Goal: Book appointment/travel/reservation

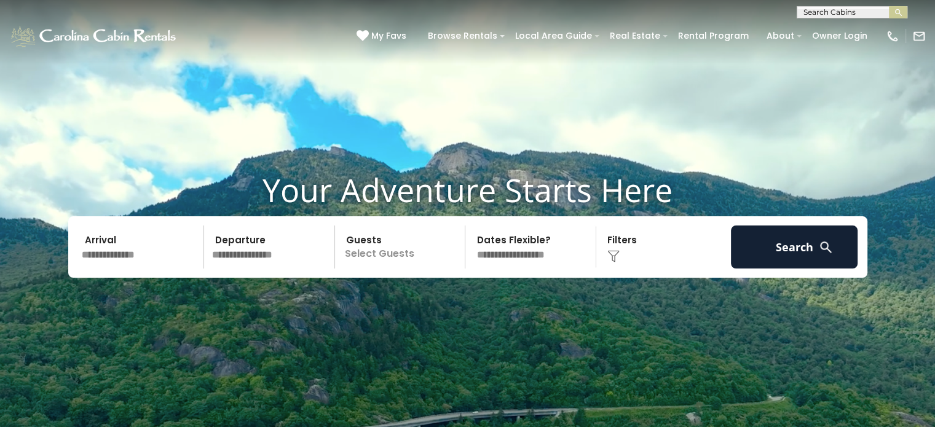
click at [286, 253] on input "text" at bounding box center [271, 247] width 127 height 43
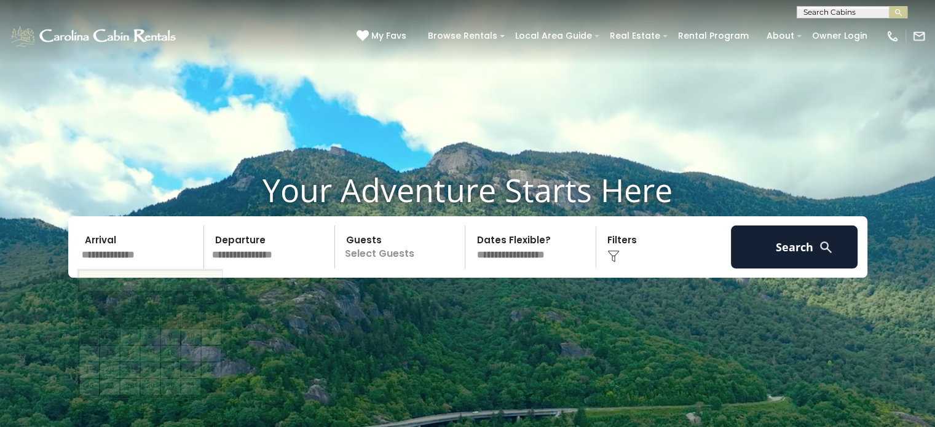
click at [167, 260] on input "text" at bounding box center [140, 247] width 127 height 43
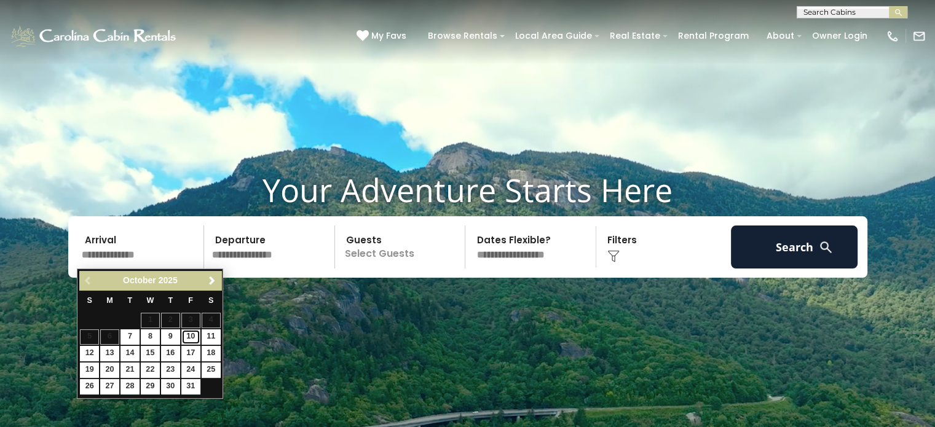
click at [192, 335] on link "10" at bounding box center [190, 337] width 19 height 15
type input "********"
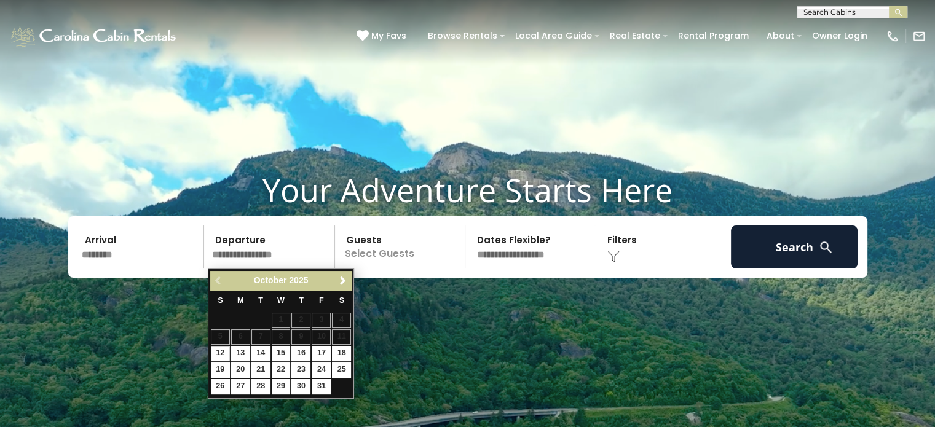
click at [246, 261] on input "text" at bounding box center [271, 247] width 127 height 43
click at [233, 352] on link "13" at bounding box center [240, 353] width 19 height 15
type input "********"
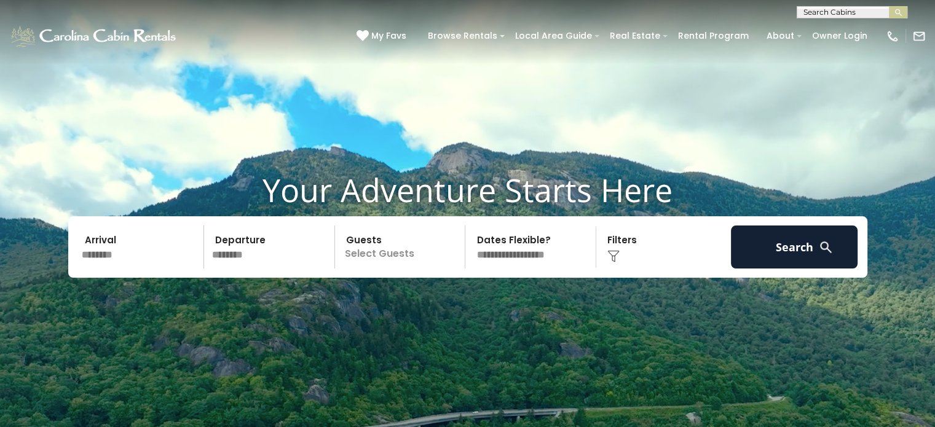
click at [406, 248] on p "Select Guests" at bounding box center [402, 247] width 127 height 43
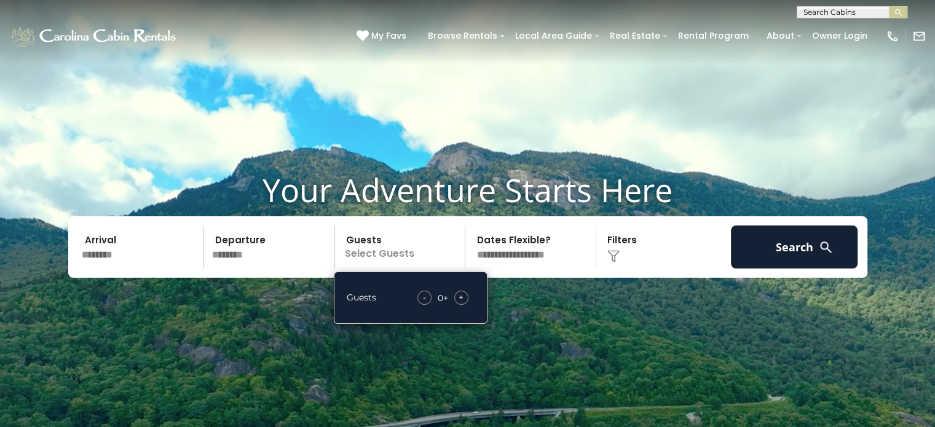
click at [457, 297] on div "+" at bounding box center [461, 298] width 14 height 14
click at [620, 253] on div "Click to Choose" at bounding box center [663, 247] width 127 height 43
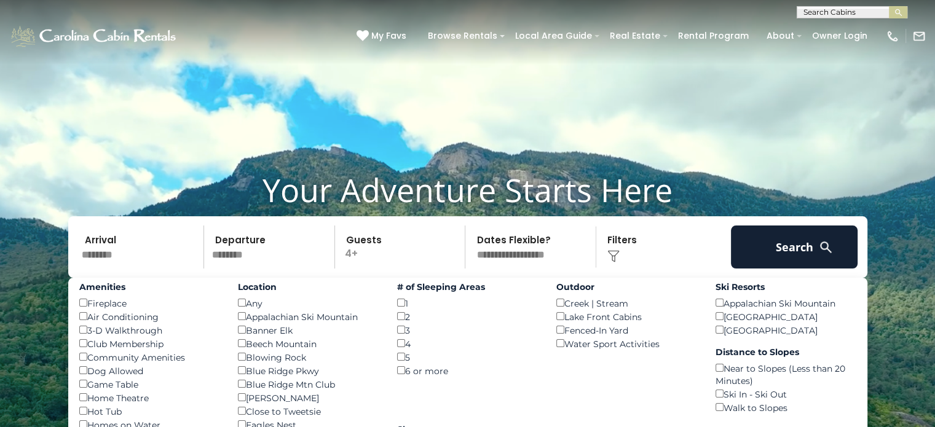
scroll to position [123, 0]
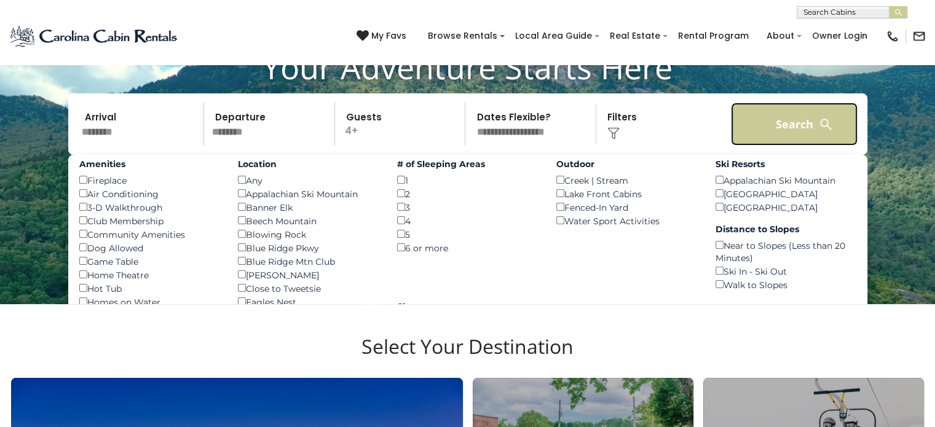
click at [810, 130] on button "Search" at bounding box center [794, 124] width 127 height 43
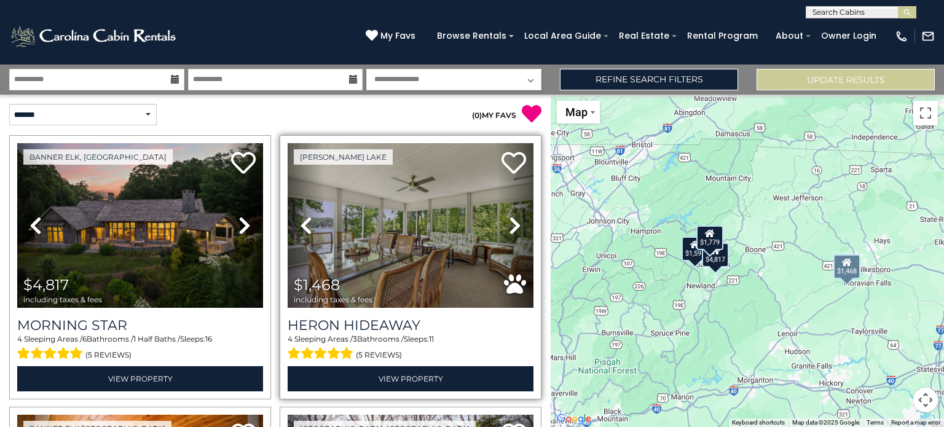
click at [509, 224] on icon at bounding box center [515, 226] width 12 height 20
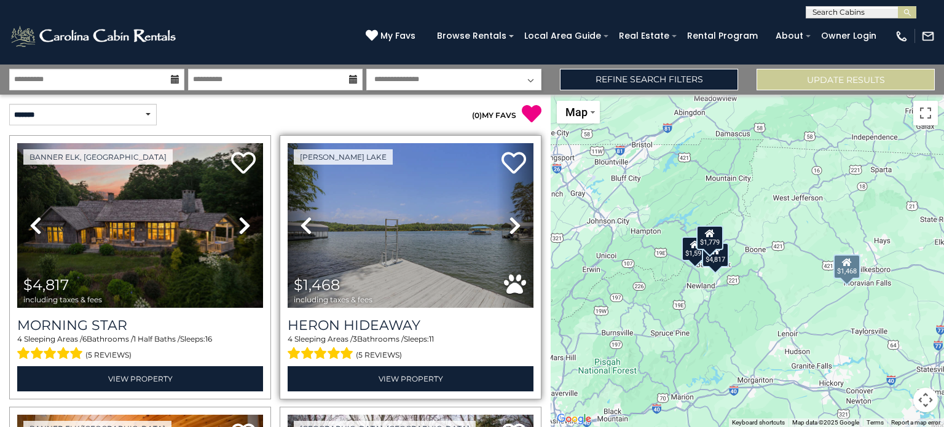
click at [509, 224] on icon at bounding box center [515, 226] width 12 height 20
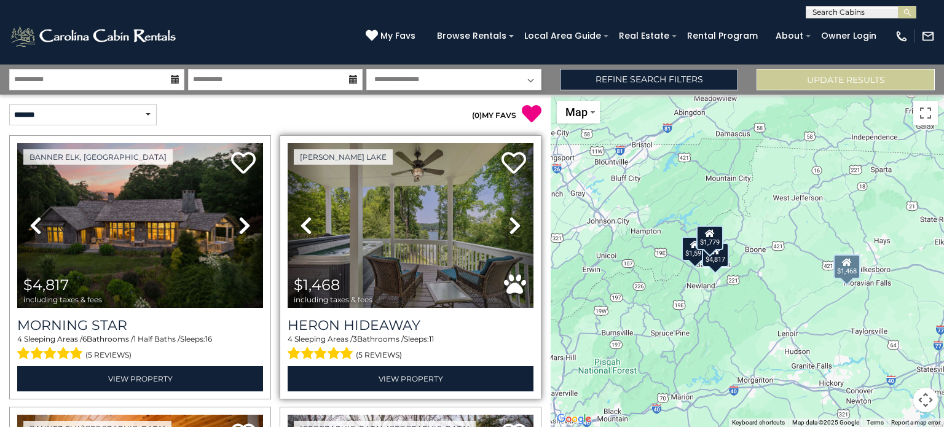
click at [509, 224] on icon at bounding box center [515, 226] width 12 height 20
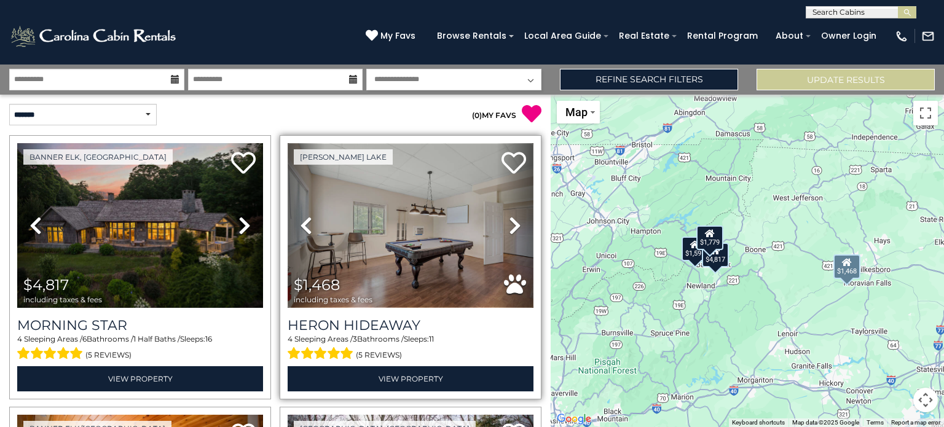
click at [411, 231] on img at bounding box center [411, 225] width 246 height 165
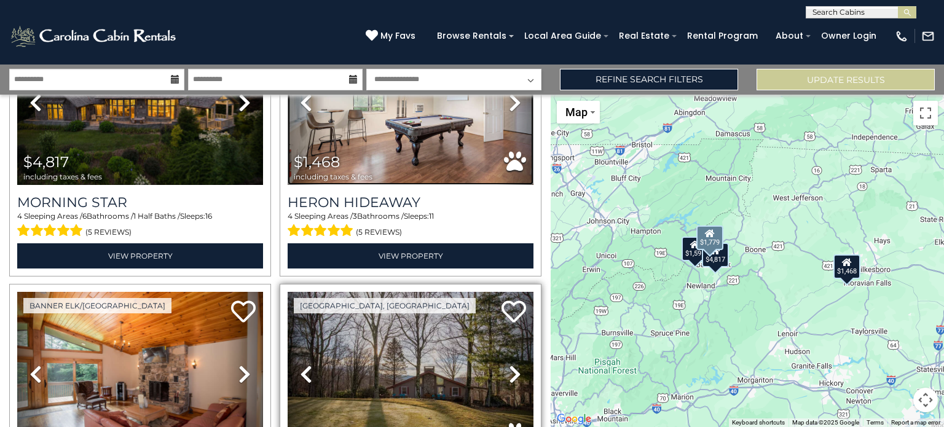
scroll to position [290, 0]
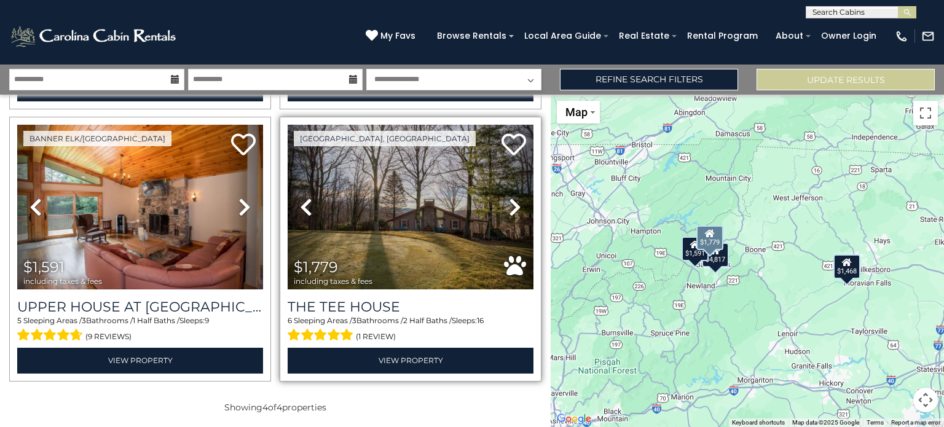
click at [509, 204] on icon at bounding box center [515, 207] width 12 height 20
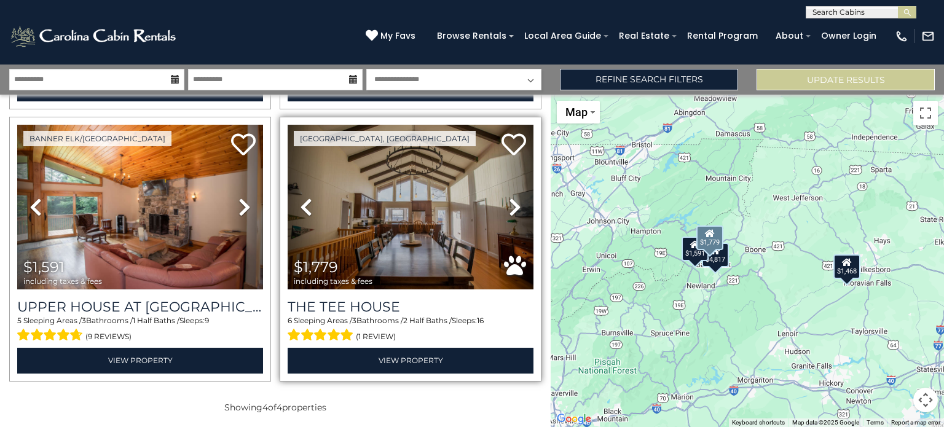
click at [509, 204] on icon at bounding box center [515, 207] width 12 height 20
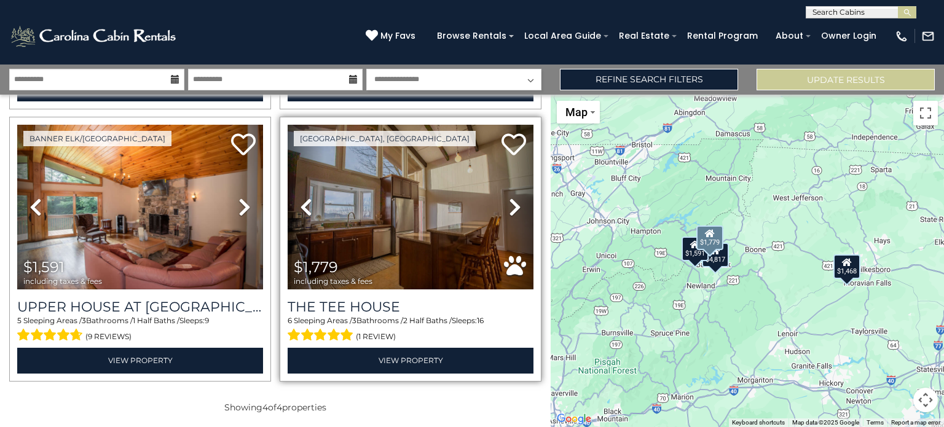
click at [308, 199] on icon at bounding box center [306, 207] width 12 height 20
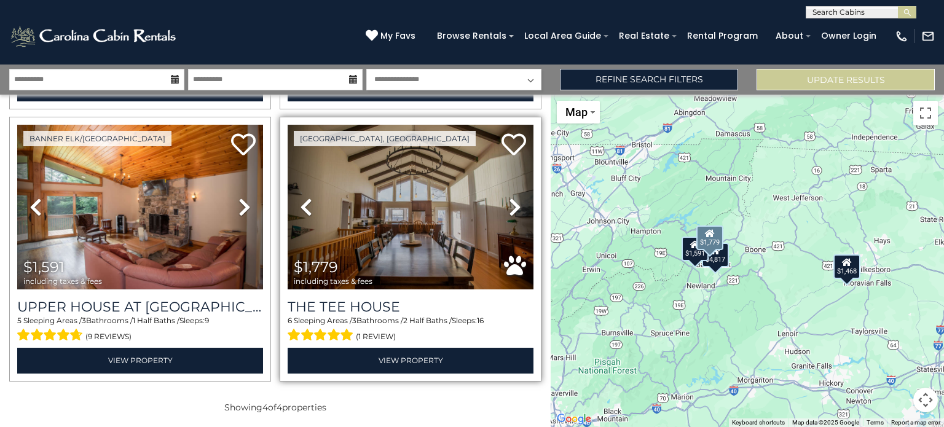
click at [509, 207] on icon at bounding box center [515, 207] width 12 height 20
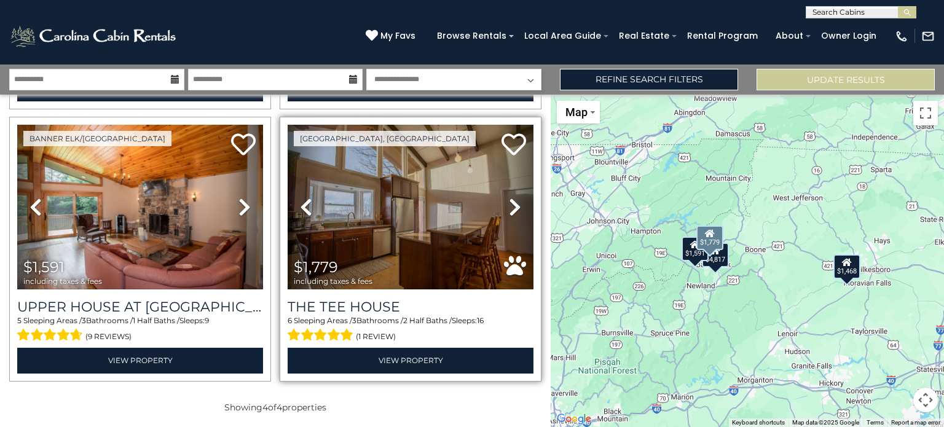
click at [509, 207] on icon at bounding box center [515, 207] width 12 height 20
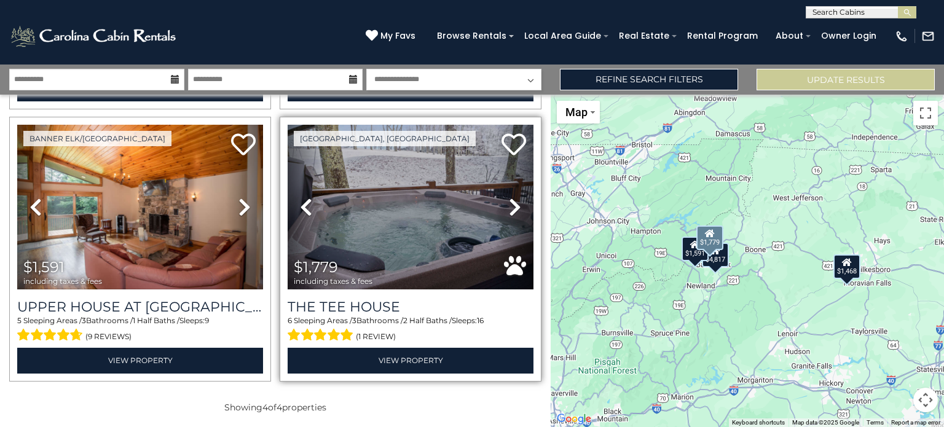
click at [509, 207] on icon at bounding box center [515, 207] width 12 height 20
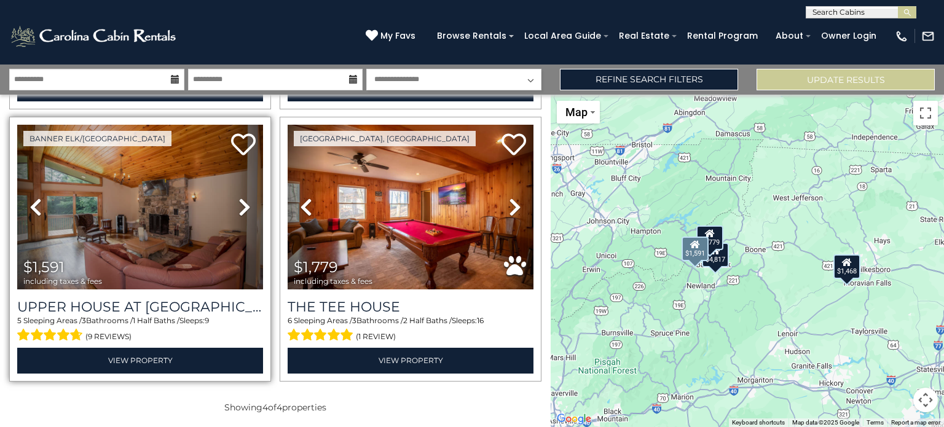
click at [239, 213] on icon at bounding box center [245, 207] width 12 height 20
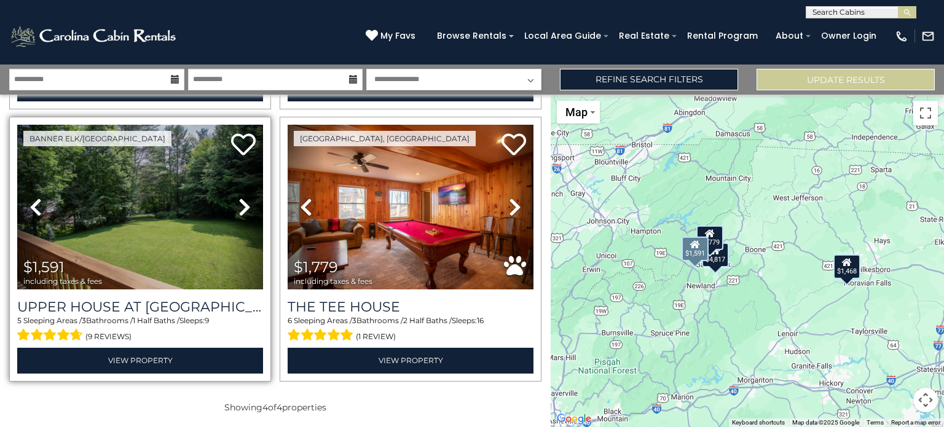
click at [239, 213] on icon at bounding box center [245, 207] width 12 height 20
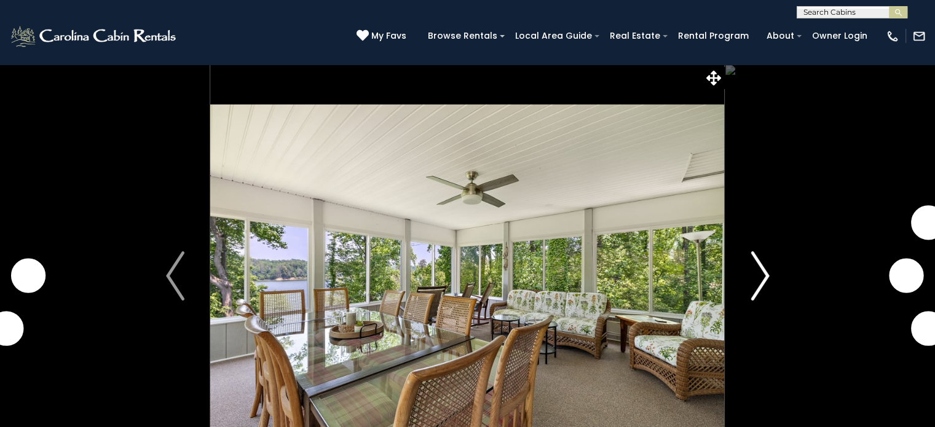
click at [755, 287] on img "Next" at bounding box center [760, 275] width 18 height 49
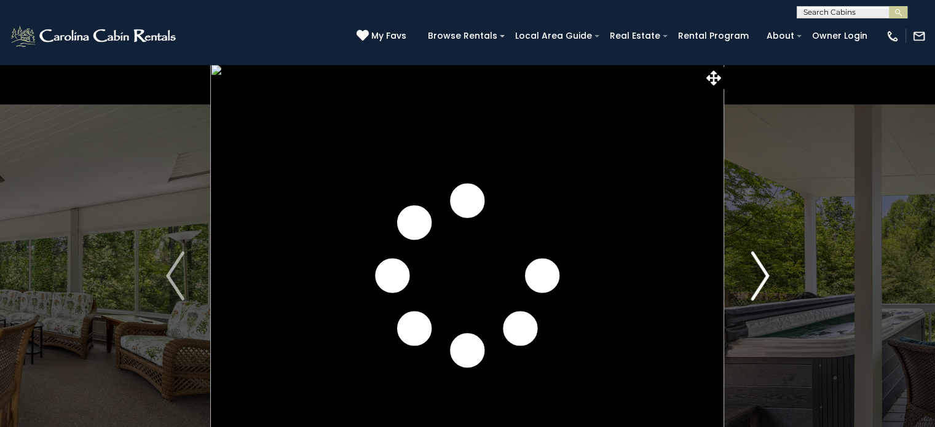
click at [755, 287] on img "Next" at bounding box center [760, 275] width 18 height 49
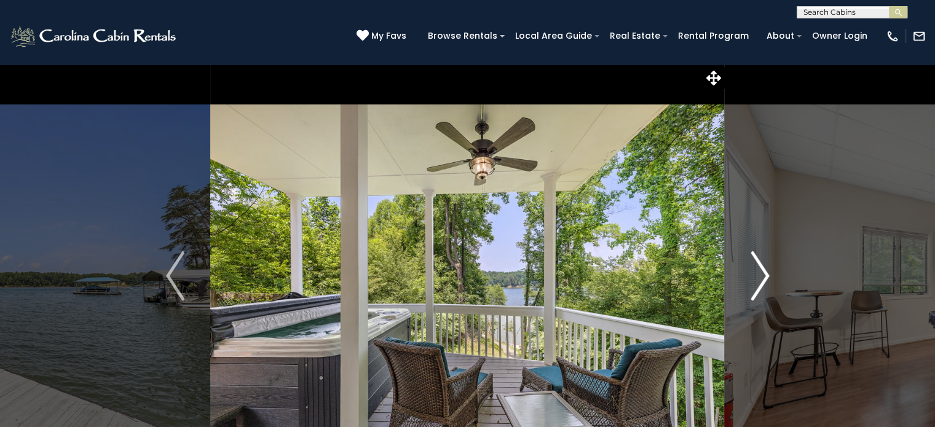
click at [755, 287] on img "Next" at bounding box center [760, 275] width 18 height 49
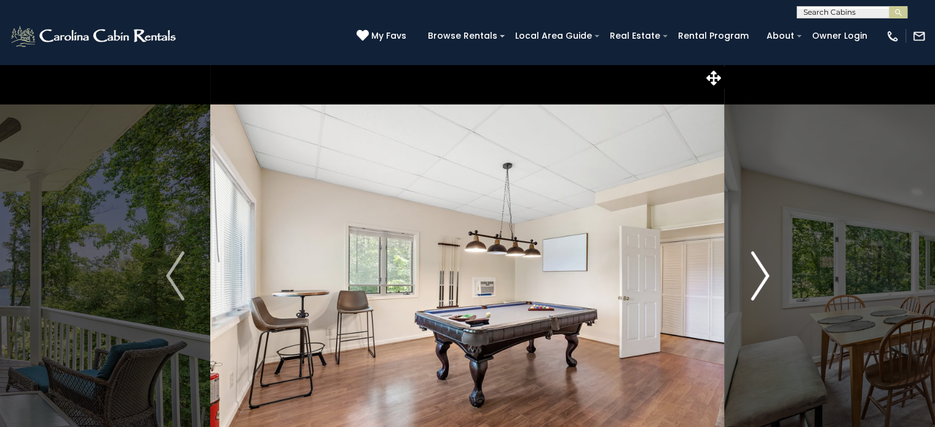
click at [755, 287] on img "Next" at bounding box center [760, 275] width 18 height 49
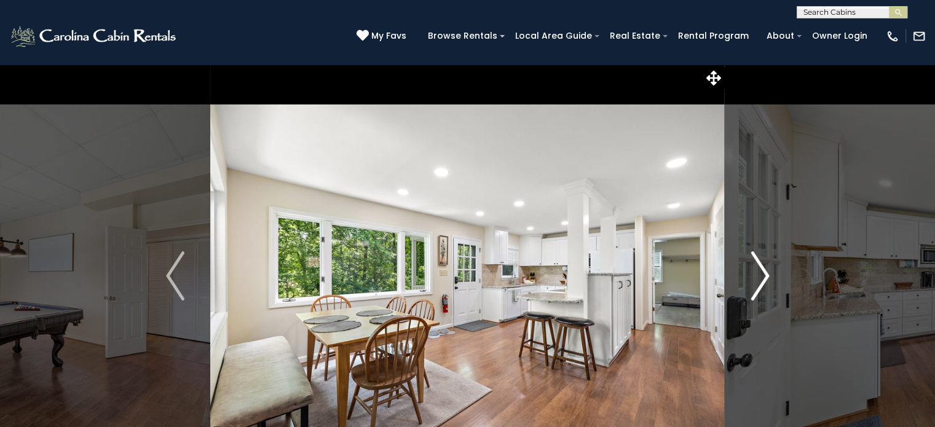
click at [755, 287] on img "Next" at bounding box center [760, 275] width 18 height 49
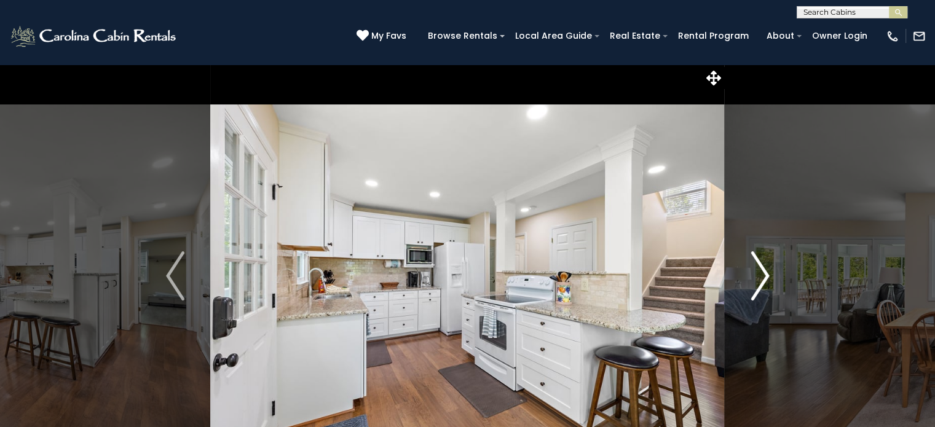
click at [755, 287] on img "Next" at bounding box center [760, 275] width 18 height 49
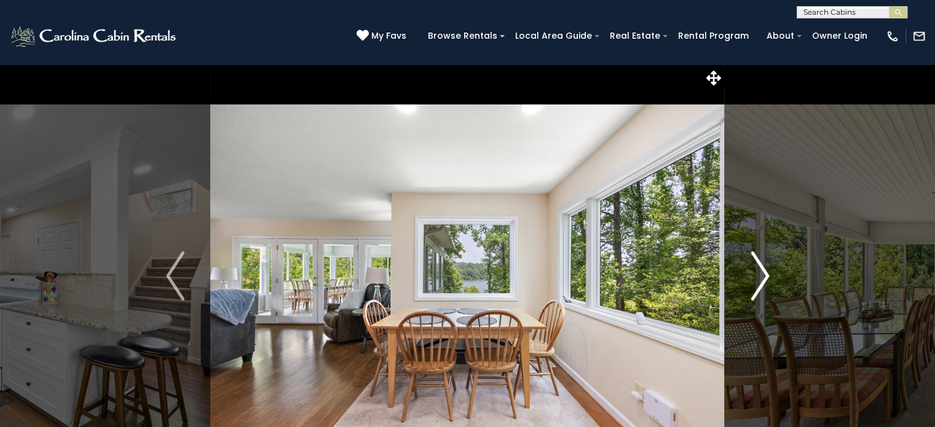
click at [755, 287] on img "Next" at bounding box center [760, 275] width 18 height 49
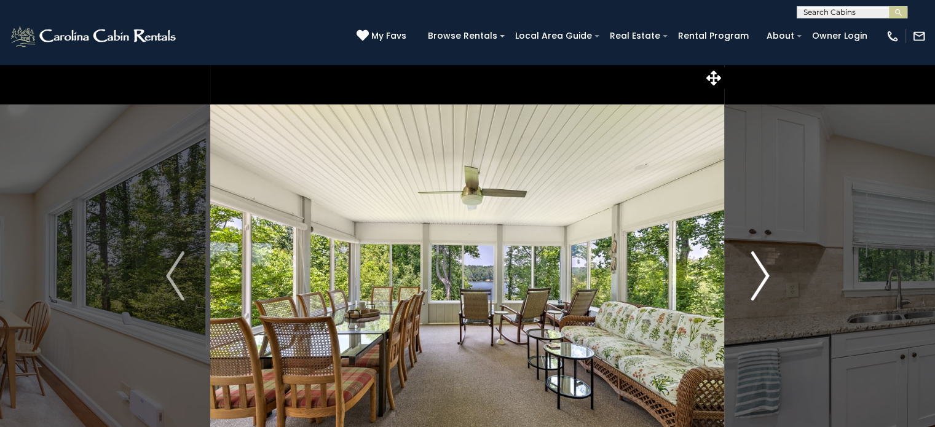
click at [755, 287] on img "Next" at bounding box center [760, 275] width 18 height 49
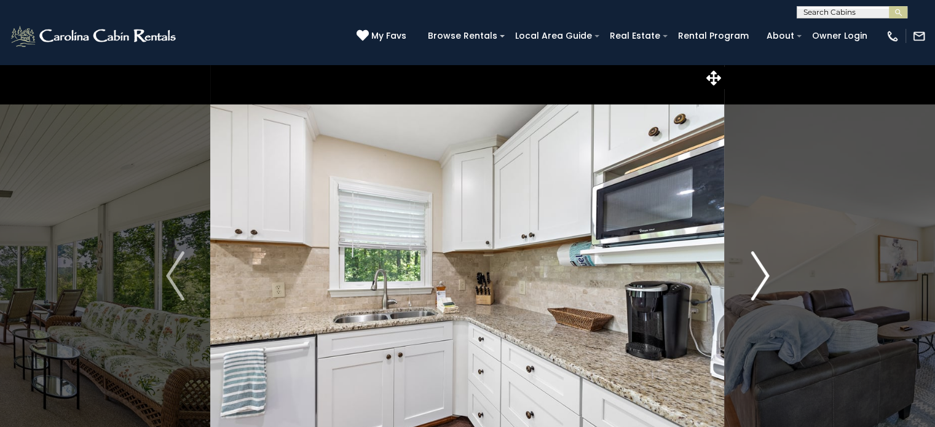
click at [755, 287] on img "Next" at bounding box center [760, 275] width 18 height 49
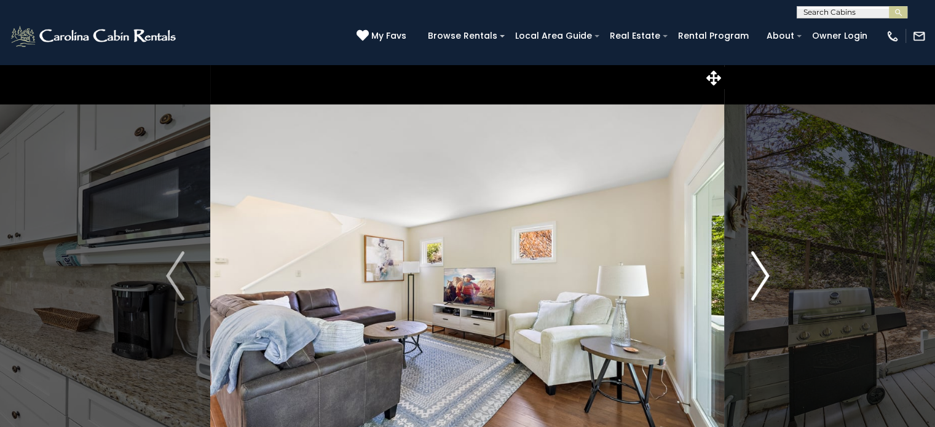
click at [755, 287] on img "Next" at bounding box center [760, 275] width 18 height 49
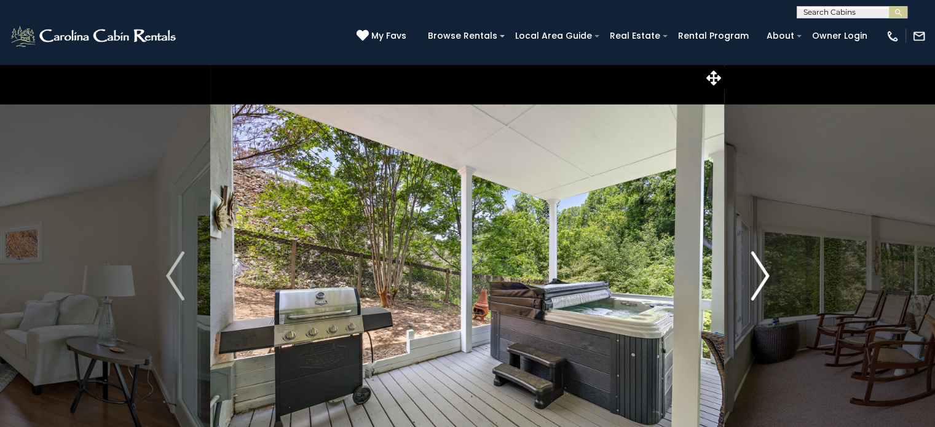
click at [755, 287] on img "Next" at bounding box center [760, 275] width 18 height 49
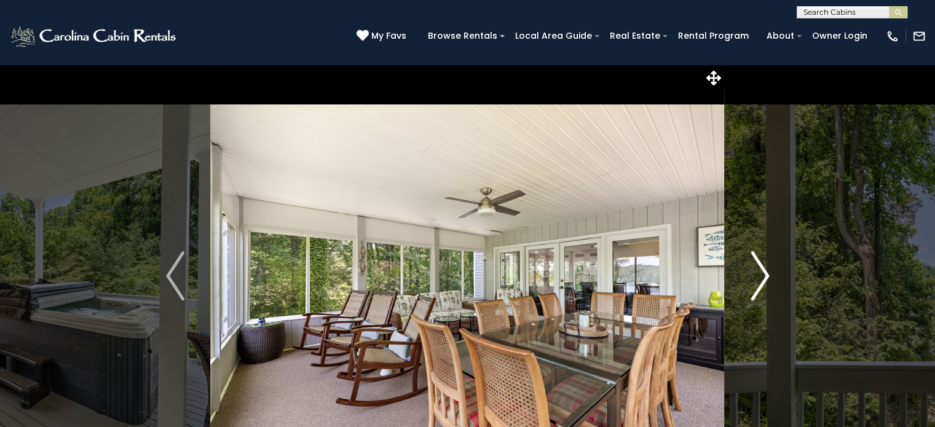
click at [755, 287] on img "Next" at bounding box center [760, 275] width 18 height 49
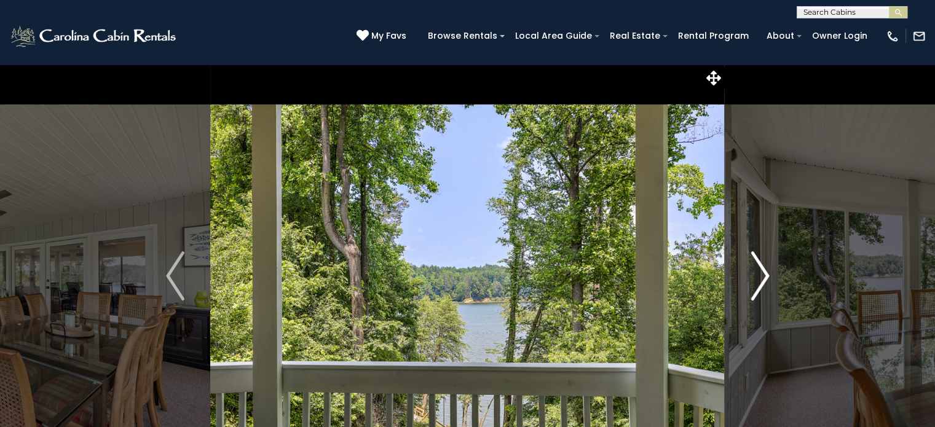
click at [755, 287] on img "Next" at bounding box center [760, 275] width 18 height 49
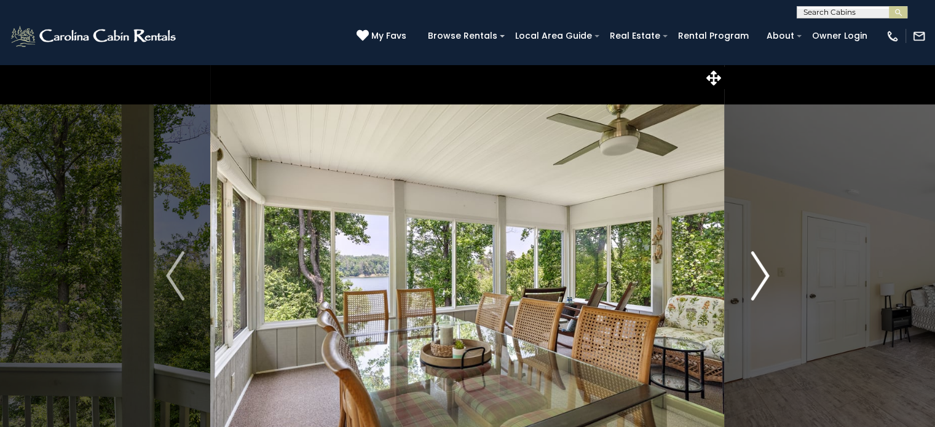
click at [755, 287] on img "Next" at bounding box center [760, 275] width 18 height 49
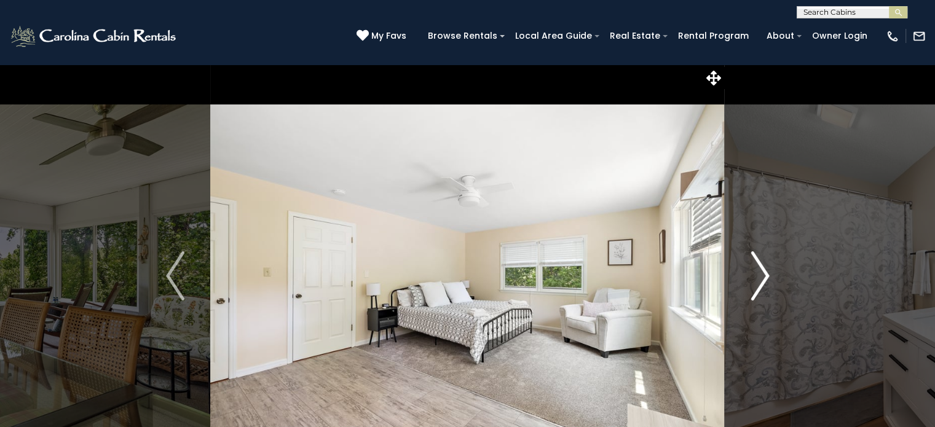
click at [755, 287] on img "Next" at bounding box center [760, 275] width 18 height 49
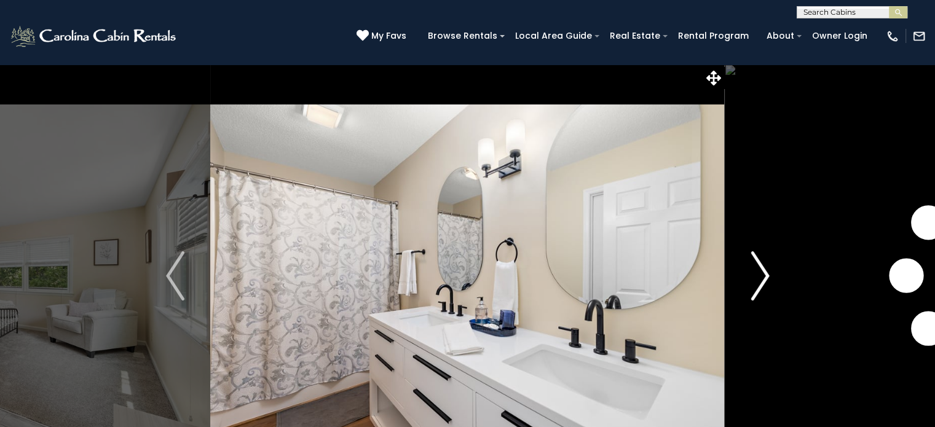
click at [755, 287] on img "Next" at bounding box center [760, 275] width 18 height 49
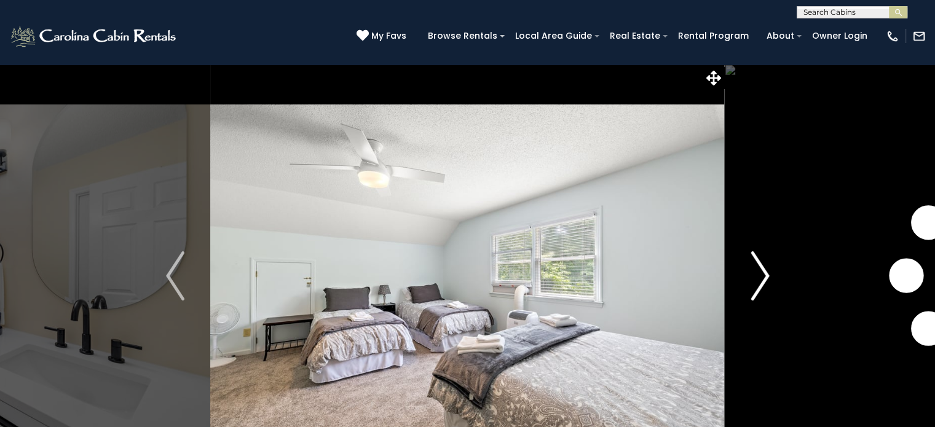
click at [755, 287] on img "Next" at bounding box center [760, 275] width 18 height 49
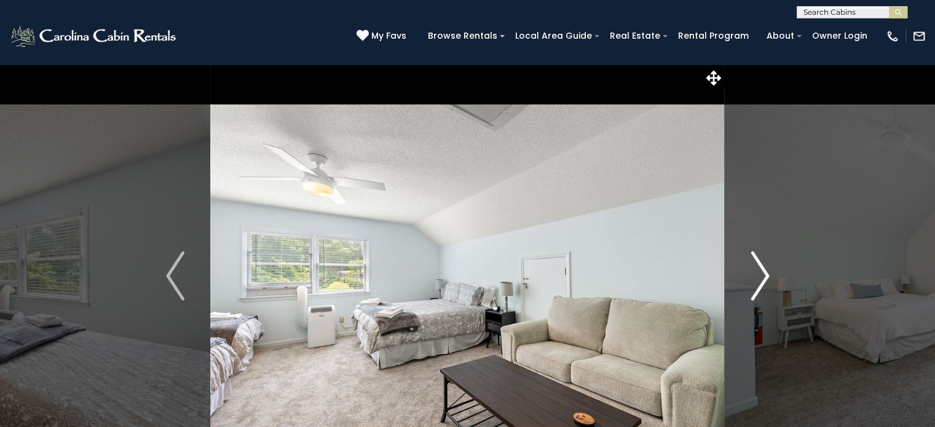
click at [755, 287] on img "Next" at bounding box center [760, 275] width 18 height 49
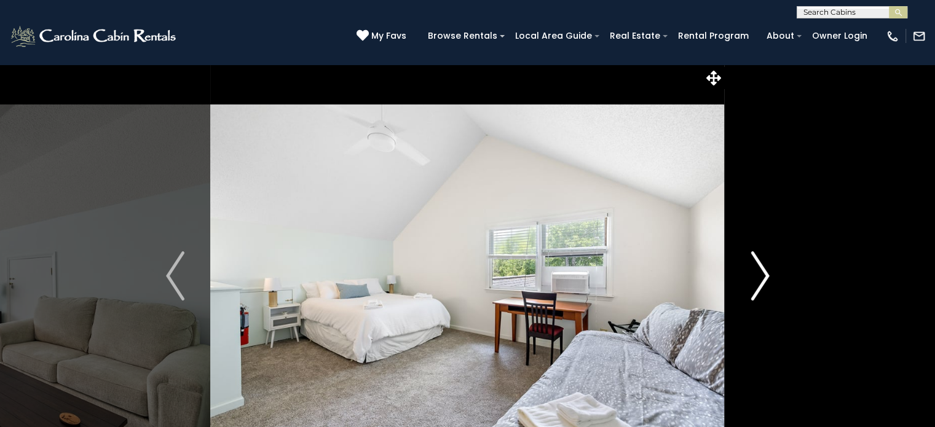
click at [755, 287] on img "Next" at bounding box center [760, 275] width 18 height 49
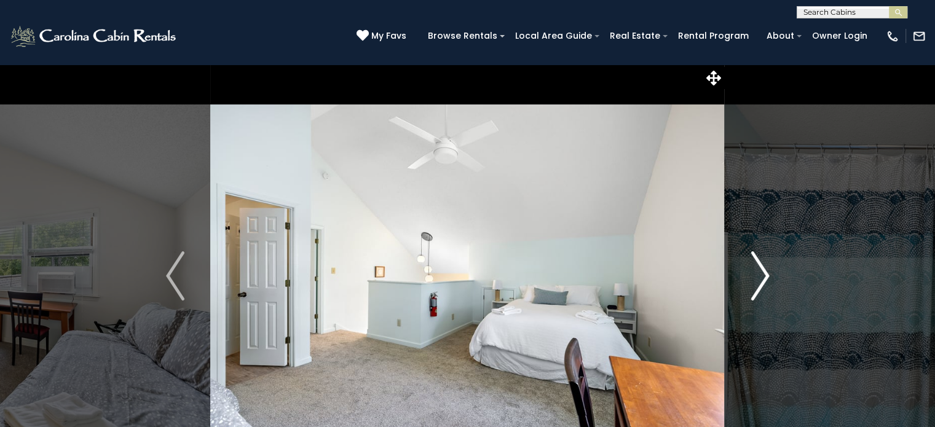
click at [755, 287] on img "Next" at bounding box center [760, 275] width 18 height 49
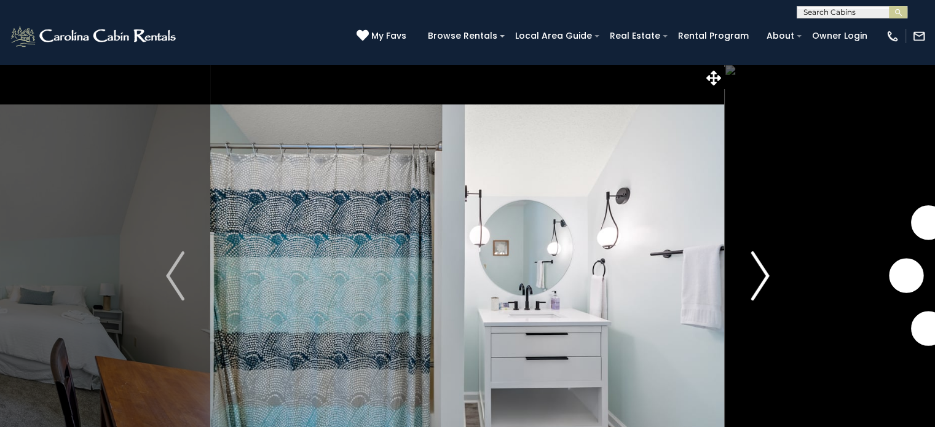
click at [755, 287] on img "Next" at bounding box center [760, 275] width 18 height 49
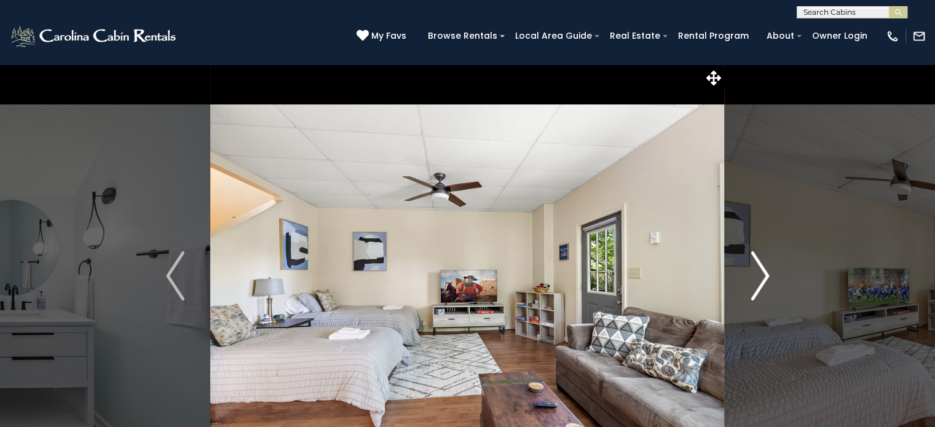
click at [755, 287] on img "Next" at bounding box center [760, 275] width 18 height 49
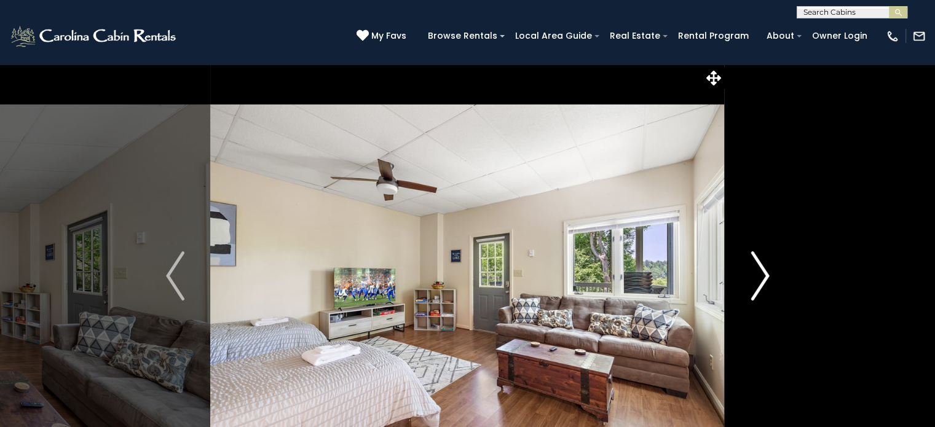
click at [755, 287] on img "Next" at bounding box center [760, 275] width 18 height 49
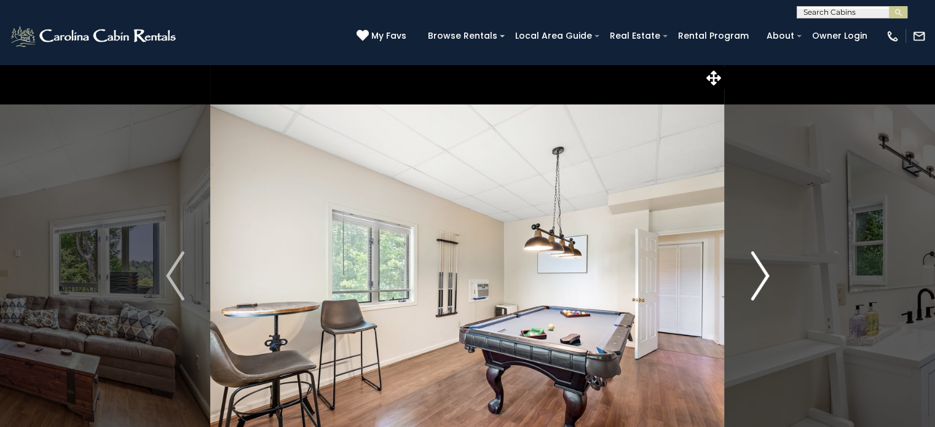
click at [755, 287] on img "Next" at bounding box center [760, 275] width 18 height 49
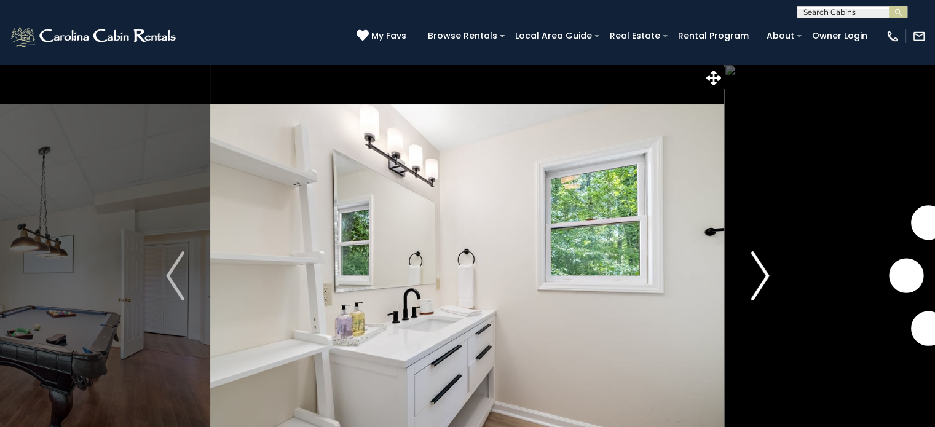
click at [755, 287] on img "Next" at bounding box center [760, 275] width 18 height 49
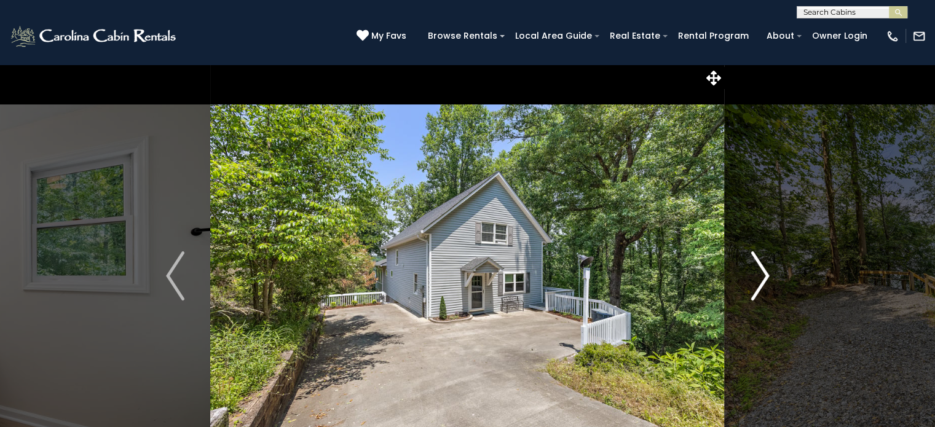
click at [756, 280] on img "Next" at bounding box center [760, 275] width 18 height 49
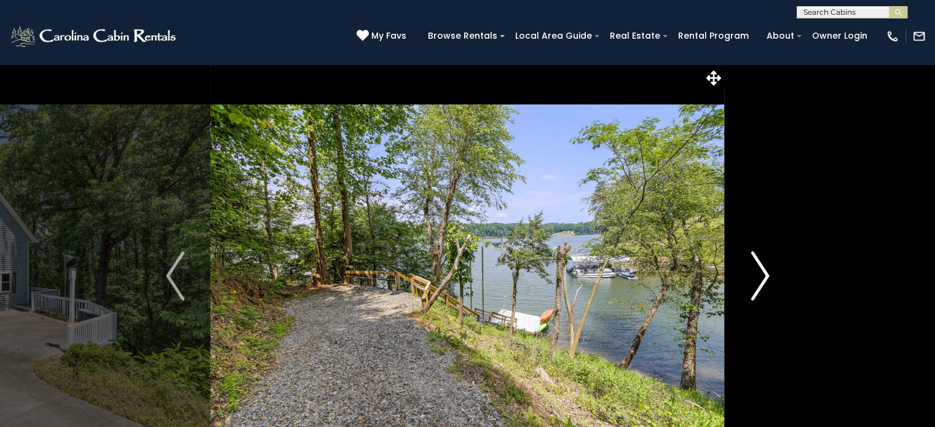
click at [756, 280] on img "Next" at bounding box center [760, 275] width 18 height 49
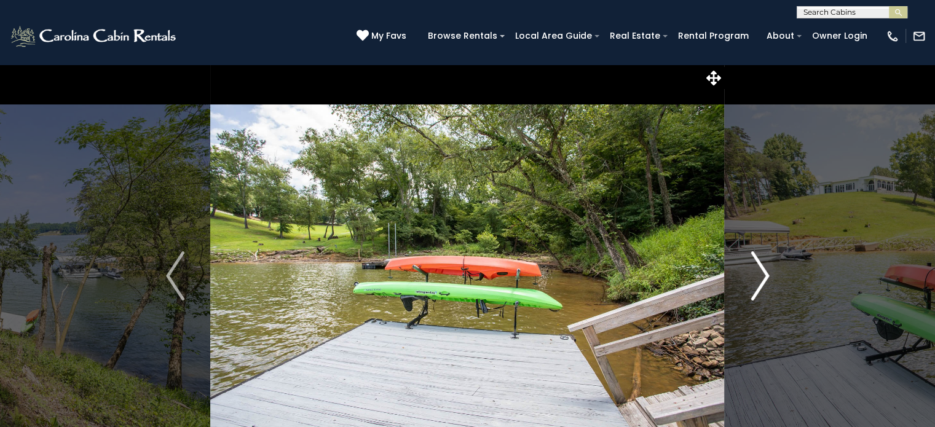
click at [756, 280] on img "Next" at bounding box center [760, 275] width 18 height 49
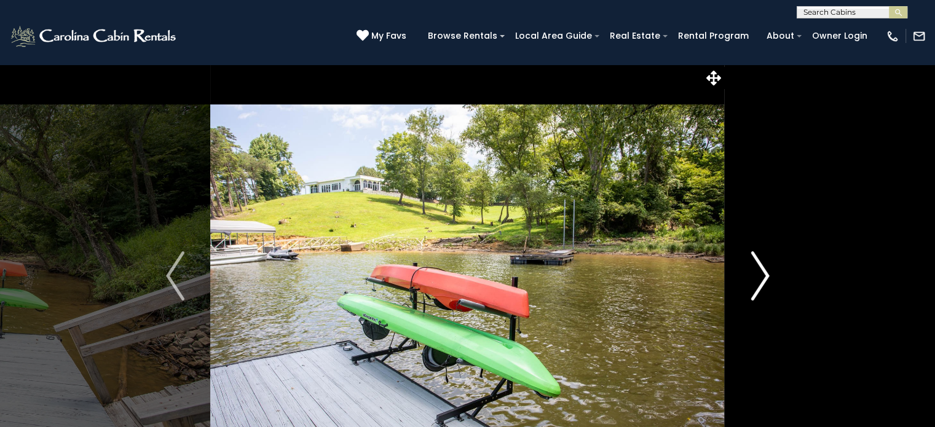
click at [756, 280] on img "Next" at bounding box center [760, 275] width 18 height 49
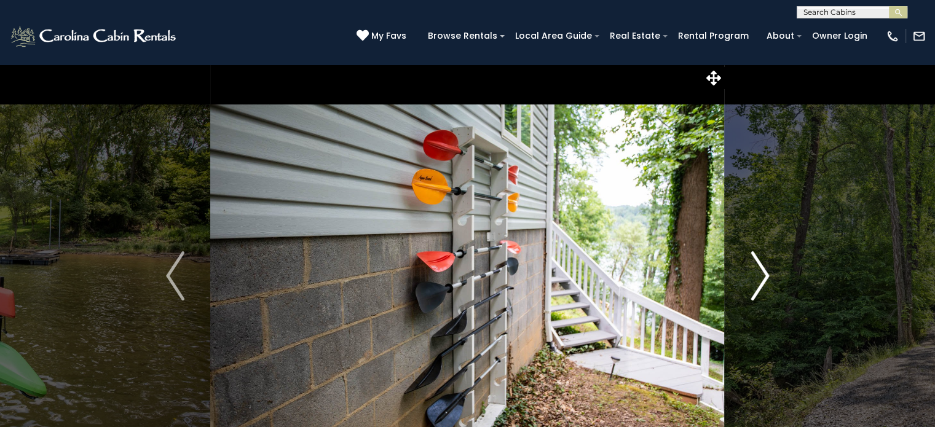
click at [756, 280] on img "Next" at bounding box center [760, 275] width 18 height 49
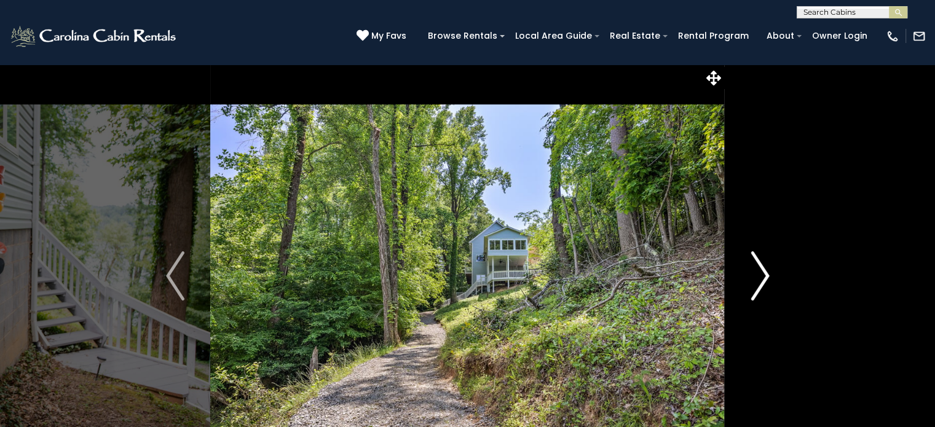
click at [756, 280] on img "Next" at bounding box center [760, 275] width 18 height 49
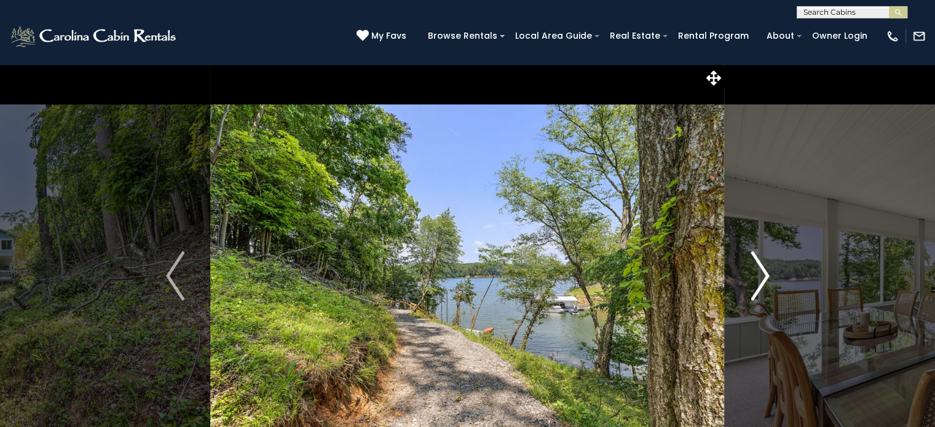
click at [756, 280] on img "Next" at bounding box center [760, 275] width 18 height 49
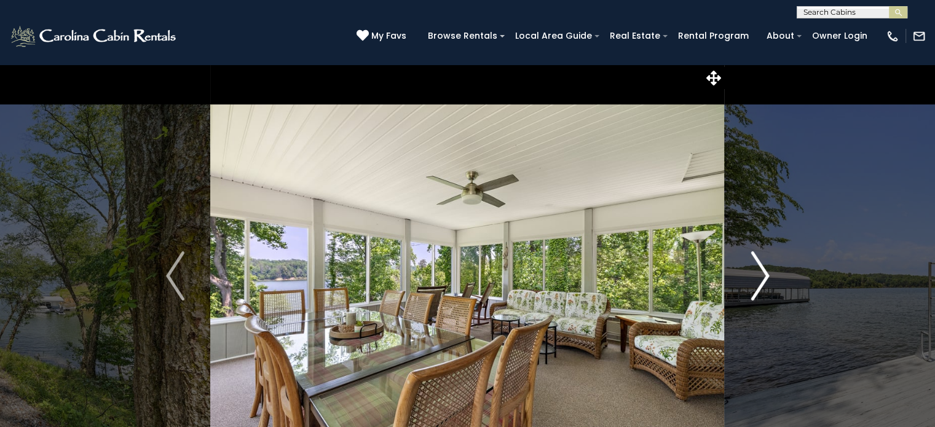
click at [756, 280] on img "Next" at bounding box center [760, 275] width 18 height 49
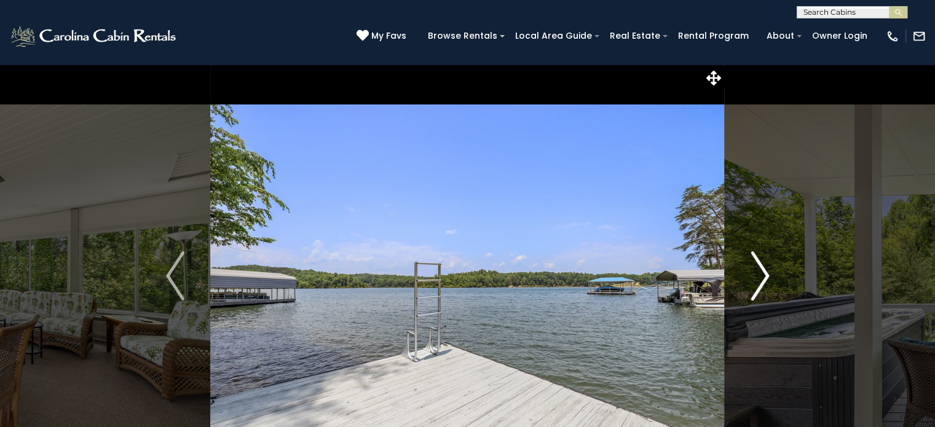
click at [751, 269] on img "Next" at bounding box center [760, 275] width 18 height 49
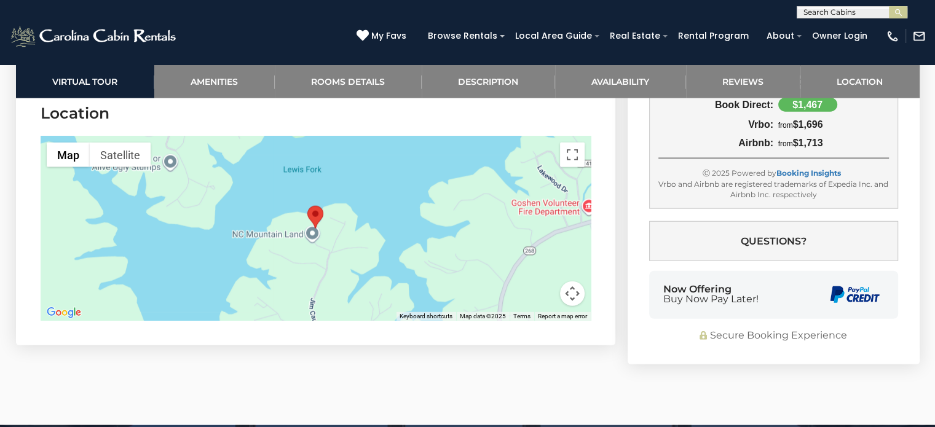
scroll to position [2951, 0]
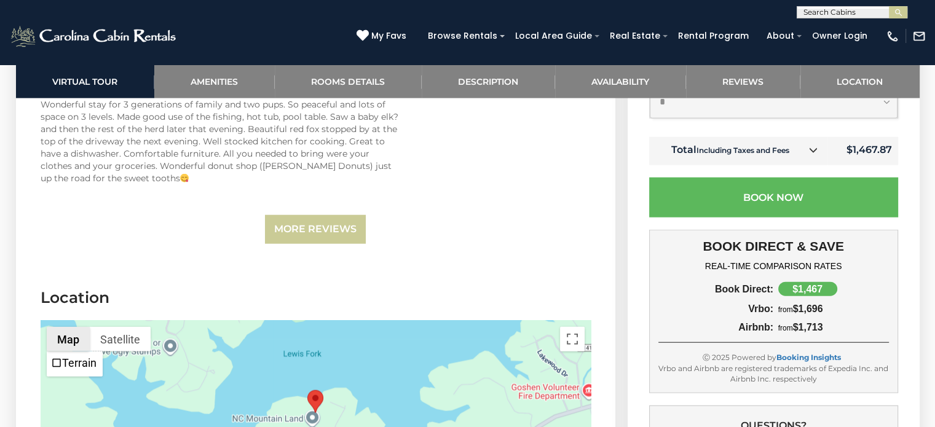
click at [69, 327] on button "Map" at bounding box center [68, 339] width 43 height 25
click at [572, 327] on button "Toggle fullscreen view" at bounding box center [572, 339] width 25 height 25
